Goal: Use online tool/utility: Utilize a website feature to perform a specific function

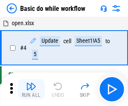
click at [31, 89] on img "button" at bounding box center [31, 86] width 10 height 10
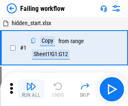
click at [31, 89] on img "button" at bounding box center [31, 86] width 10 height 10
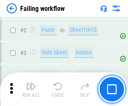
scroll to position [178, 0]
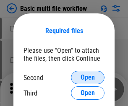
click at [88, 78] on span "Open" at bounding box center [88, 77] width 14 height 7
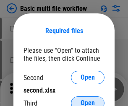
click at [88, 100] on span "Open" at bounding box center [88, 103] width 14 height 7
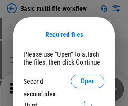
scroll to position [4, 0]
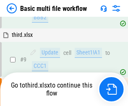
scroll to position [231, 0]
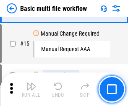
click at [31, 89] on img "button" at bounding box center [31, 86] width 10 height 10
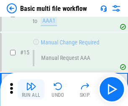
click at [31, 89] on img "button" at bounding box center [31, 86] width 10 height 10
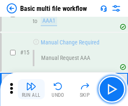
scroll to position [558, 0]
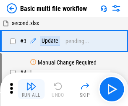
click at [31, 89] on img "button" at bounding box center [31, 86] width 10 height 10
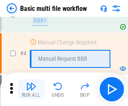
click at [31, 89] on img "button" at bounding box center [31, 86] width 10 height 10
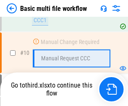
scroll to position [393, 0]
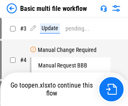
scroll to position [34, 0]
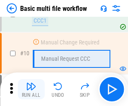
click at [31, 89] on img "button" at bounding box center [31, 86] width 10 height 10
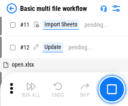
click at [31, 89] on img "button" at bounding box center [31, 86] width 10 height 10
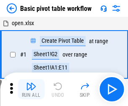
click at [31, 89] on img "button" at bounding box center [31, 86] width 10 height 10
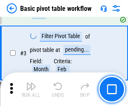
scroll to position [201, 0]
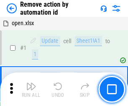
scroll to position [31, 0]
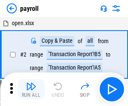
click at [31, 89] on img "button" at bounding box center [31, 86] width 10 height 10
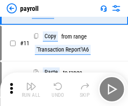
scroll to position [61, 0]
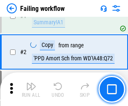
scroll to position [135, 0]
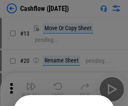
scroll to position [82, 0]
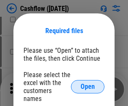
click at [88, 83] on span "Open" at bounding box center [88, 86] width 14 height 7
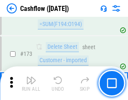
scroll to position [888, 0]
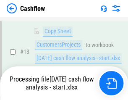
scroll to position [169, 0]
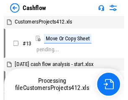
scroll to position [10, 0]
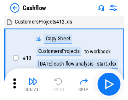
scroll to position [10, 0]
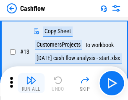
click at [31, 83] on img "button" at bounding box center [31, 80] width 10 height 10
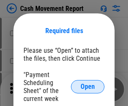
click at [88, 87] on span "Open" at bounding box center [88, 86] width 14 height 7
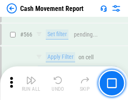
scroll to position [3843, 0]
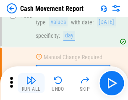
click at [31, 83] on img "button" at bounding box center [31, 80] width 10 height 10
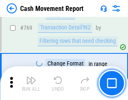
scroll to position [4660, 0]
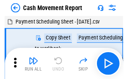
scroll to position [15, 0]
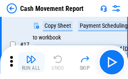
click at [31, 62] on img "button" at bounding box center [31, 59] width 10 height 10
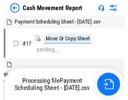
scroll to position [5, 0]
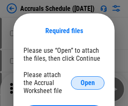
click at [88, 83] on span "Open" at bounding box center [88, 83] width 14 height 7
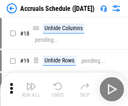
scroll to position [81, 0]
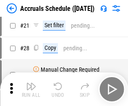
click at [31, 89] on img "button" at bounding box center [31, 86] width 10 height 10
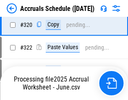
scroll to position [1560, 0]
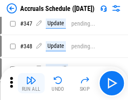
click at [31, 83] on img "button" at bounding box center [31, 80] width 10 height 10
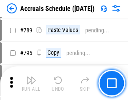
scroll to position [3523, 0]
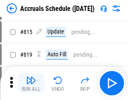
click at [31, 83] on img "button" at bounding box center [31, 80] width 10 height 10
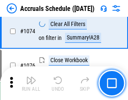
scroll to position [5023, 0]
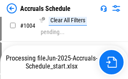
scroll to position [4272, 0]
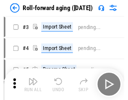
scroll to position [1, 0]
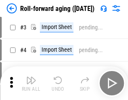
click at [31, 83] on img "button" at bounding box center [31, 80] width 10 height 10
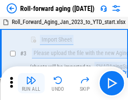
click at [31, 83] on img "button" at bounding box center [31, 80] width 10 height 10
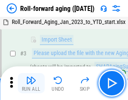
scroll to position [54, 0]
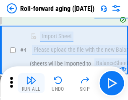
click at [31, 83] on img "button" at bounding box center [31, 80] width 10 height 10
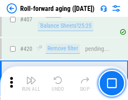
scroll to position [2908, 0]
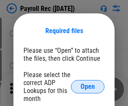
click at [88, 87] on span "Open" at bounding box center [88, 86] width 14 height 7
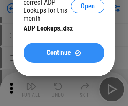
click at [64, 53] on span "Continue" at bounding box center [59, 52] width 24 height 7
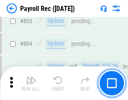
scroll to position [5328, 0]
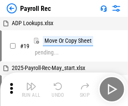
click at [31, 89] on img "button" at bounding box center [31, 86] width 10 height 10
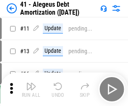
click at [31, 89] on img "button" at bounding box center [31, 86] width 10 height 10
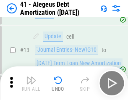
scroll to position [104, 0]
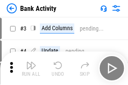
click at [31, 68] on img "button" at bounding box center [31, 65] width 10 height 10
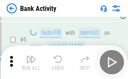
scroll to position [44, 0]
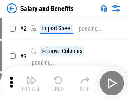
click at [31, 83] on img "button" at bounding box center [31, 80] width 10 height 10
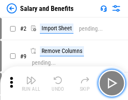
scroll to position [11, 0]
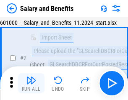
click at [31, 83] on img "button" at bounding box center [31, 80] width 10 height 10
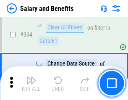
scroll to position [3949, 0]
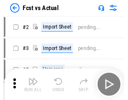
scroll to position [11, 0]
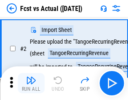
click at [31, 83] on img "button" at bounding box center [31, 80] width 10 height 10
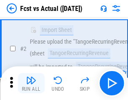
click at [31, 83] on img "button" at bounding box center [31, 80] width 10 height 10
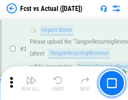
scroll to position [78, 0]
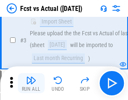
click at [31, 83] on img "button" at bounding box center [31, 80] width 10 height 10
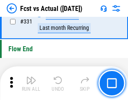
scroll to position [4014, 0]
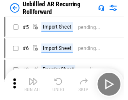
scroll to position [18, 0]
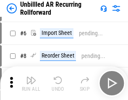
click at [31, 83] on img "button" at bounding box center [31, 80] width 10 height 10
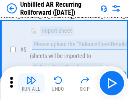
click at [31, 83] on img "button" at bounding box center [31, 80] width 10 height 10
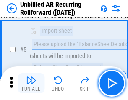
scroll to position [79, 0]
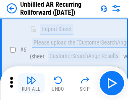
click at [31, 83] on img "button" at bounding box center [31, 80] width 10 height 10
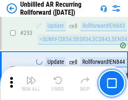
scroll to position [2848, 0]
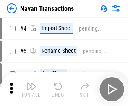
click at [31, 83] on img "button" at bounding box center [31, 86] width 10 height 10
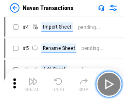
scroll to position [13, 0]
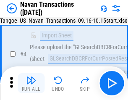
click at [31, 83] on img "button" at bounding box center [31, 80] width 10 height 10
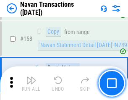
scroll to position [2719, 0]
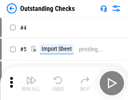
click at [31, 83] on img "button" at bounding box center [31, 80] width 10 height 10
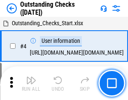
scroll to position [35, 0]
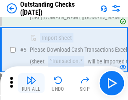
click at [31, 83] on img "button" at bounding box center [31, 80] width 10 height 10
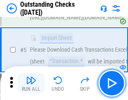
scroll to position [88, 0]
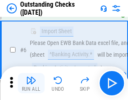
click at [31, 83] on img "button" at bounding box center [31, 80] width 10 height 10
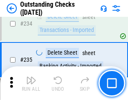
scroll to position [2547, 0]
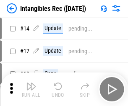
click at [31, 89] on img "button" at bounding box center [31, 86] width 10 height 10
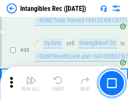
scroll to position [327, 0]
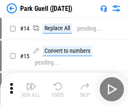
click at [31, 83] on img "button" at bounding box center [31, 86] width 10 height 10
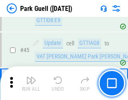
scroll to position [1049, 0]
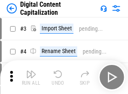
click at [31, 70] on img "button" at bounding box center [31, 74] width 10 height 10
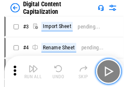
scroll to position [24, 0]
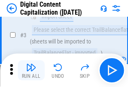
click at [31, 70] on img "button" at bounding box center [31, 67] width 10 height 10
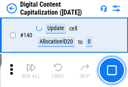
scroll to position [889, 0]
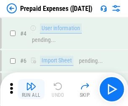
click at [31, 83] on img "button" at bounding box center [31, 86] width 10 height 10
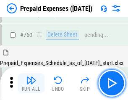
scroll to position [2324, 0]
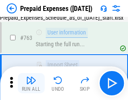
click at [31, 83] on img "button" at bounding box center [31, 80] width 10 height 10
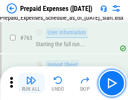
scroll to position [2374, 0]
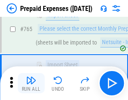
click at [31, 83] on img "button" at bounding box center [31, 80] width 10 height 10
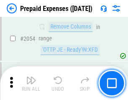
scroll to position [8766, 0]
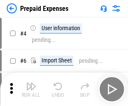
click at [31, 89] on img "button" at bounding box center [31, 86] width 10 height 10
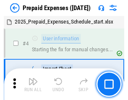
scroll to position [37, 0]
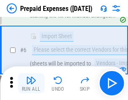
click at [31, 83] on img "button" at bounding box center [31, 80] width 10 height 10
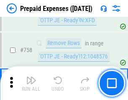
scroll to position [2988, 0]
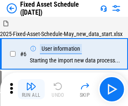
click at [31, 89] on img "button" at bounding box center [31, 86] width 10 height 10
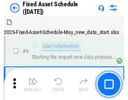
scroll to position [45, 0]
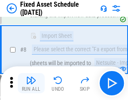
click at [31, 83] on img "button" at bounding box center [31, 80] width 10 height 10
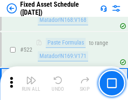
scroll to position [2915, 0]
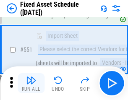
click at [31, 83] on img "button" at bounding box center [31, 80] width 10 height 10
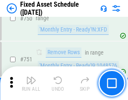
scroll to position [4088, 0]
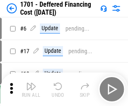
click at [31, 89] on img "button" at bounding box center [31, 86] width 10 height 10
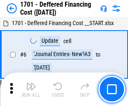
scroll to position [101, 0]
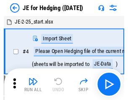
scroll to position [1, 0]
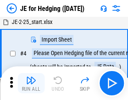
click at [31, 83] on img "button" at bounding box center [31, 80] width 10 height 10
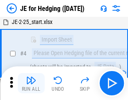
click at [31, 83] on img "button" at bounding box center [31, 80] width 10 height 10
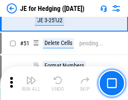
scroll to position [543, 0]
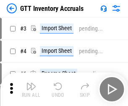
click at [31, 83] on img "button" at bounding box center [31, 86] width 10 height 10
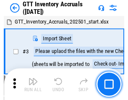
scroll to position [1, 0]
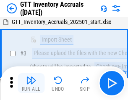
click at [31, 83] on img "button" at bounding box center [31, 80] width 10 height 10
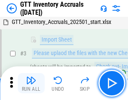
scroll to position [54, 0]
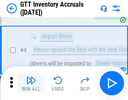
click at [31, 83] on img "button" at bounding box center [31, 80] width 10 height 10
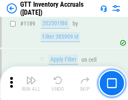
scroll to position [6848, 0]
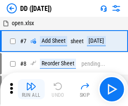
click at [31, 89] on img "button" at bounding box center [31, 86] width 10 height 10
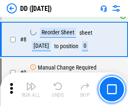
scroll to position [81, 0]
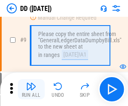
click at [31, 89] on img "button" at bounding box center [31, 86] width 10 height 10
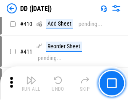
scroll to position [3752, 0]
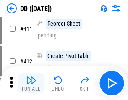
click at [31, 83] on img "button" at bounding box center [31, 80] width 10 height 10
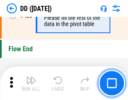
scroll to position [4014, 0]
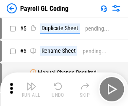
click at [31, 89] on img "button" at bounding box center [31, 86] width 10 height 10
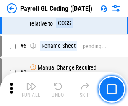
scroll to position [101, 0]
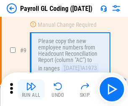
click at [31, 89] on img "button" at bounding box center [31, 86] width 10 height 10
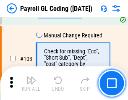
scroll to position [1967, 0]
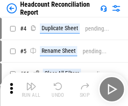
click at [31, 89] on img "button" at bounding box center [31, 86] width 10 height 10
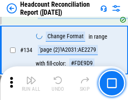
scroll to position [1008, 0]
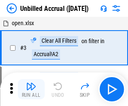
click at [31, 89] on img "button" at bounding box center [31, 86] width 10 height 10
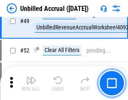
scroll to position [761, 0]
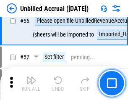
click at [31, 83] on img "button" at bounding box center [31, 80] width 10 height 10
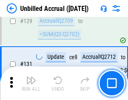
scroll to position [2498, 0]
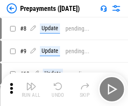
click at [31, 89] on img "button" at bounding box center [31, 86] width 10 height 10
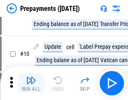
scroll to position [52, 0]
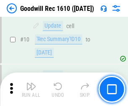
scroll to position [143, 0]
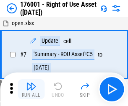
click at [31, 89] on img "button" at bounding box center [31, 86] width 10 height 10
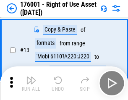
scroll to position [54, 0]
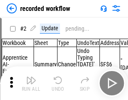
click at [31, 83] on img "button" at bounding box center [31, 80] width 10 height 10
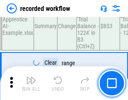
scroll to position [2621, 0]
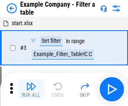
click at [31, 89] on img "button" at bounding box center [31, 86] width 10 height 10
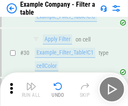
scroll to position [767, 0]
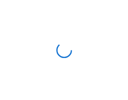
scroll to position [13, 0]
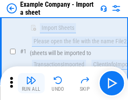
click at [31, 83] on img "button" at bounding box center [31, 80] width 10 height 10
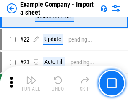
scroll to position [185, 0]
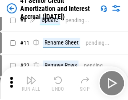
click at [31, 83] on img "button" at bounding box center [31, 80] width 10 height 10
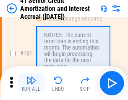
click at [31, 83] on img "button" at bounding box center [31, 80] width 10 height 10
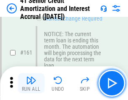
scroll to position [897, 0]
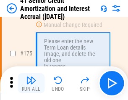
click at [31, 83] on img "button" at bounding box center [31, 80] width 10 height 10
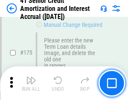
scroll to position [982, 0]
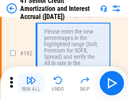
click at [31, 83] on img "button" at bounding box center [31, 80] width 10 height 10
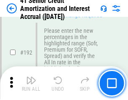
scroll to position [1070, 0]
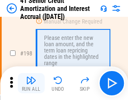
click at [31, 83] on img "button" at bounding box center [31, 80] width 10 height 10
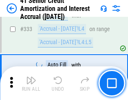
scroll to position [2142, 0]
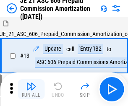
click at [31, 83] on img "button" at bounding box center [31, 86] width 10 height 10
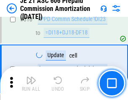
scroll to position [1566, 0]
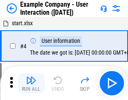
click at [31, 83] on img "button" at bounding box center [31, 80] width 10 height 10
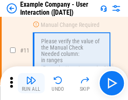
click at [31, 83] on img "button" at bounding box center [31, 80] width 10 height 10
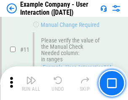
scroll to position [182, 0]
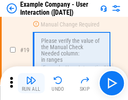
click at [31, 83] on img "button" at bounding box center [31, 80] width 10 height 10
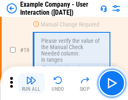
click at [31, 83] on img "button" at bounding box center [31, 80] width 10 height 10
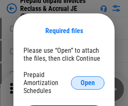
click at [88, 83] on span "Open" at bounding box center [88, 83] width 14 height 7
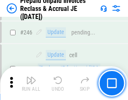
scroll to position [1132, 0]
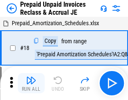
click at [31, 83] on img "button" at bounding box center [31, 80] width 10 height 10
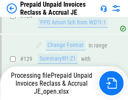
scroll to position [730, 0]
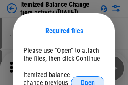
click at [88, 80] on span "Open" at bounding box center [88, 83] width 14 height 7
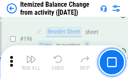
scroll to position [1614, 0]
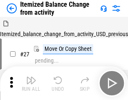
scroll to position [13, 0]
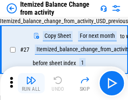
click at [31, 83] on img "button" at bounding box center [31, 80] width 10 height 10
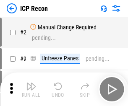
scroll to position [4, 0]
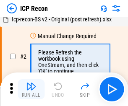
click at [31, 89] on img "button" at bounding box center [31, 86] width 10 height 10
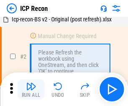
click at [31, 89] on img "button" at bounding box center [31, 86] width 10 height 10
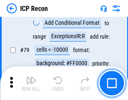
scroll to position [822, 0]
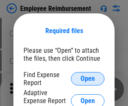
click at [88, 79] on span "Open" at bounding box center [88, 78] width 14 height 7
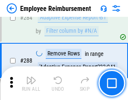
scroll to position [2279, 0]
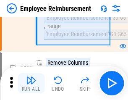
click at [31, 83] on img "button" at bounding box center [31, 80] width 10 height 10
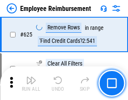
scroll to position [5021, 0]
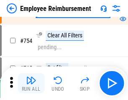
click at [31, 83] on img "button" at bounding box center [31, 80] width 10 height 10
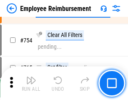
click at [31, 83] on img "button" at bounding box center [31, 80] width 10 height 10
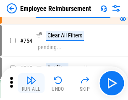
click at [31, 83] on img "button" at bounding box center [31, 80] width 10 height 10
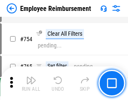
scroll to position [5883, 0]
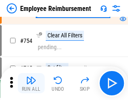
click at [31, 83] on img "button" at bounding box center [31, 80] width 10 height 10
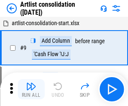
click at [31, 89] on img "button" at bounding box center [31, 86] width 10 height 10
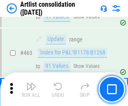
scroll to position [3672, 0]
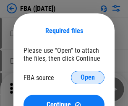
click at [88, 78] on span "Open" at bounding box center [88, 77] width 14 height 7
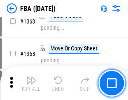
scroll to position [8908, 0]
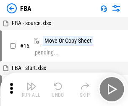
scroll to position [8, 0]
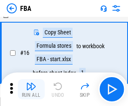
click at [31, 89] on img "button" at bounding box center [31, 86] width 10 height 10
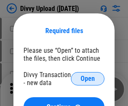
click at [88, 79] on span "Open" at bounding box center [88, 78] width 14 height 7
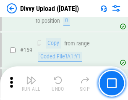
scroll to position [868, 0]
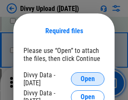
click at [88, 79] on span "Open" at bounding box center [88, 78] width 14 height 7
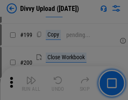
scroll to position [1219, 0]
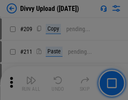
scroll to position [1424, 0]
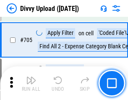
scroll to position [5737, 0]
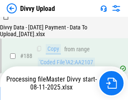
scroll to position [987, 0]
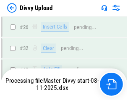
scroll to position [868, 0]
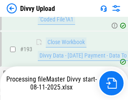
scroll to position [1172, 0]
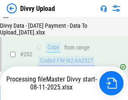
scroll to position [1357, 0]
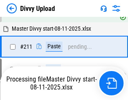
scroll to position [1585, 0]
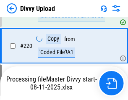
scroll to position [1863, 0]
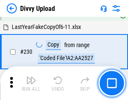
scroll to position [2081, 0]
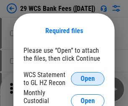
click at [88, 79] on span "Open" at bounding box center [88, 78] width 14 height 7
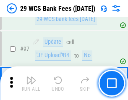
scroll to position [817, 0]
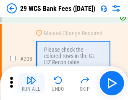
click at [31, 83] on img "button" at bounding box center [31, 80] width 10 height 10
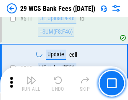
scroll to position [4219, 0]
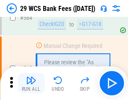
click at [31, 83] on img "button" at bounding box center [31, 80] width 10 height 10
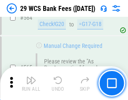
scroll to position [4535, 0]
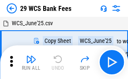
scroll to position [15, 0]
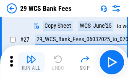
click at [31, 62] on img "button" at bounding box center [31, 59] width 10 height 10
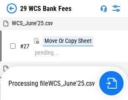
scroll to position [5, 0]
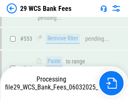
scroll to position [4477, 0]
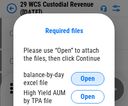
click at [88, 79] on span "Open" at bounding box center [88, 78] width 14 height 7
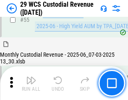
scroll to position [629, 0]
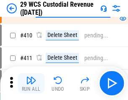
click at [31, 83] on img "button" at bounding box center [31, 80] width 10 height 10
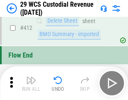
scroll to position [4005, 0]
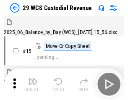
scroll to position [20, 0]
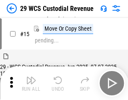
click at [31, 83] on img "button" at bounding box center [31, 80] width 10 height 10
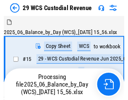
scroll to position [20, 0]
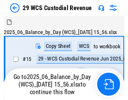
scroll to position [16, 0]
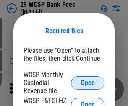
click at [88, 83] on span "Open" at bounding box center [88, 83] width 14 height 7
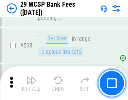
scroll to position [3222, 0]
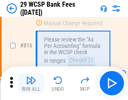
click at [31, 83] on img "button" at bounding box center [31, 80] width 10 height 10
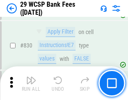
scroll to position [5321, 0]
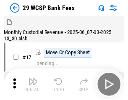
scroll to position [20, 0]
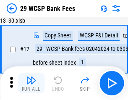
click at [31, 83] on img "button" at bounding box center [31, 80] width 10 height 10
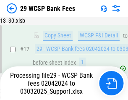
scroll to position [147, 0]
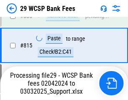
scroll to position [5078, 0]
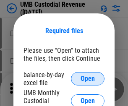
click at [88, 79] on span "Open" at bounding box center [88, 78] width 14 height 7
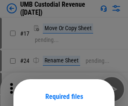
scroll to position [66, 0]
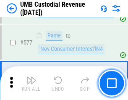
scroll to position [3911, 0]
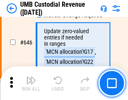
click at [31, 83] on img "button" at bounding box center [31, 80] width 10 height 10
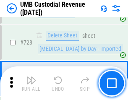
scroll to position [5173, 0]
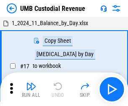
scroll to position [6, 0]
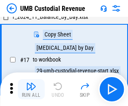
click at [31, 89] on img "button" at bounding box center [31, 86] width 10 height 10
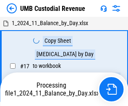
scroll to position [6, 0]
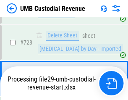
scroll to position [5154, 0]
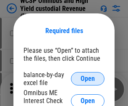
click at [88, 79] on span "Open" at bounding box center [88, 78] width 14 height 7
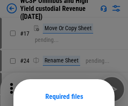
scroll to position [66, 0]
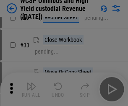
scroll to position [192, 0]
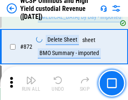
scroll to position [7097, 0]
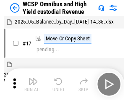
scroll to position [5, 0]
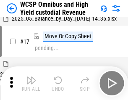
click at [31, 83] on img "button" at bounding box center [31, 80] width 10 height 10
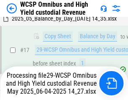
scroll to position [174, 0]
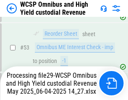
scroll to position [613, 0]
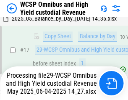
scroll to position [174, 0]
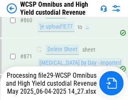
scroll to position [7078, 0]
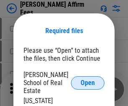
click at [88, 80] on span "Open" at bounding box center [88, 83] width 14 height 7
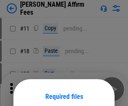
scroll to position [66, 0]
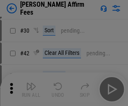
scroll to position [171, 0]
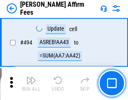
scroll to position [2280, 0]
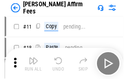
scroll to position [8, 0]
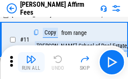
click at [31, 62] on img "button" at bounding box center [31, 59] width 10 height 10
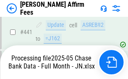
scroll to position [2199, 0]
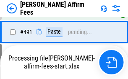
scroll to position [2248, 0]
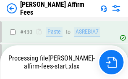
scroll to position [2199, 0]
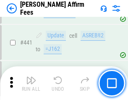
scroll to position [2189, 0]
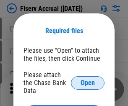
click at [88, 80] on span "Open" at bounding box center [88, 83] width 14 height 7
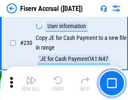
scroll to position [2657, 0]
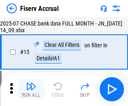
click at [31, 89] on img "button" at bounding box center [31, 86] width 10 height 10
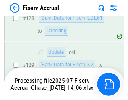
scroll to position [1750, 0]
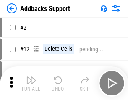
click at [31, 83] on img "button" at bounding box center [31, 80] width 10 height 10
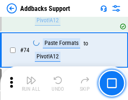
scroll to position [611, 0]
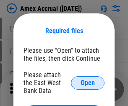
click at [88, 83] on span "Open" at bounding box center [88, 83] width 14 height 7
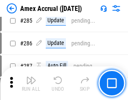
scroll to position [2296, 0]
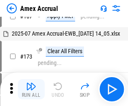
click at [31, 89] on img "button" at bounding box center [31, 86] width 10 height 10
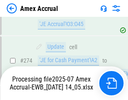
scroll to position [2499, 0]
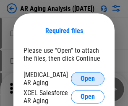
click at [88, 78] on span "Open" at bounding box center [88, 78] width 14 height 7
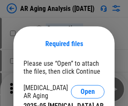
scroll to position [13, 0]
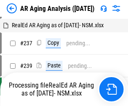
scroll to position [8, 0]
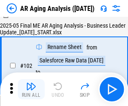
click at [31, 89] on img "button" at bounding box center [31, 86] width 10 height 10
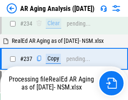
scroll to position [1300, 0]
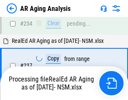
scroll to position [1325, 0]
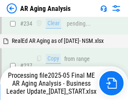
scroll to position [1290, 0]
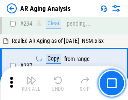
scroll to position [1290, 0]
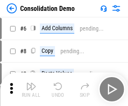
click at [31, 89] on img "button" at bounding box center [31, 86] width 10 height 10
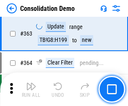
scroll to position [2811, 0]
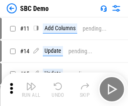
click at [31, 89] on img "button" at bounding box center [31, 86] width 10 height 10
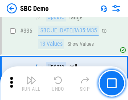
scroll to position [2206, 0]
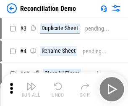
click at [31, 89] on img "button" at bounding box center [31, 86] width 10 height 10
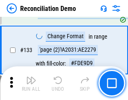
scroll to position [996, 0]
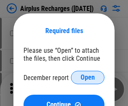
click at [88, 78] on span "Open" at bounding box center [88, 77] width 14 height 7
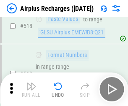
scroll to position [3609, 0]
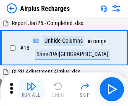
click at [31, 89] on img "button" at bounding box center [31, 86] width 10 height 10
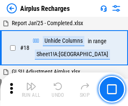
scroll to position [37, 0]
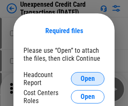
click at [88, 79] on span "Open" at bounding box center [88, 78] width 14 height 7
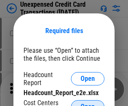
click at [88, 104] on span "Open" at bounding box center [88, 107] width 14 height 7
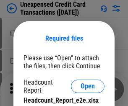
scroll to position [8, 0]
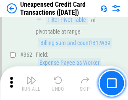
scroll to position [2157, 0]
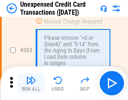
click at [31, 83] on img "button" at bounding box center [31, 80] width 10 height 10
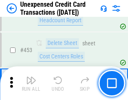
scroll to position [2860, 0]
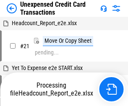
scroll to position [13, 0]
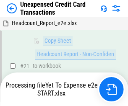
scroll to position [136, 0]
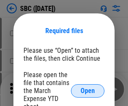
click at [88, 91] on span "Open" at bounding box center [88, 91] width 14 height 7
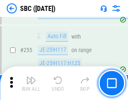
scroll to position [1639, 0]
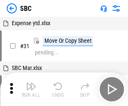
click at [31, 89] on img "button" at bounding box center [31, 86] width 10 height 10
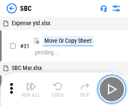
scroll to position [8, 0]
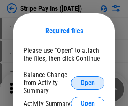
click at [88, 83] on span "Open" at bounding box center [88, 83] width 14 height 7
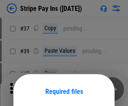
scroll to position [61, 0]
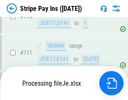
scroll to position [4249, 0]
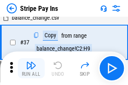
click at [31, 68] on img "button" at bounding box center [31, 65] width 10 height 10
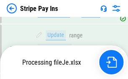
scroll to position [4280, 0]
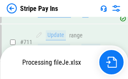
scroll to position [4230, 0]
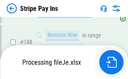
scroll to position [4329, 0]
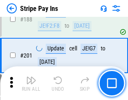
scroll to position [1194, 0]
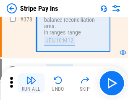
click at [31, 83] on img "button" at bounding box center [31, 80] width 10 height 10
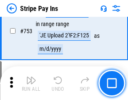
scroll to position [4319, 0]
